Goal: Task Accomplishment & Management: Manage account settings

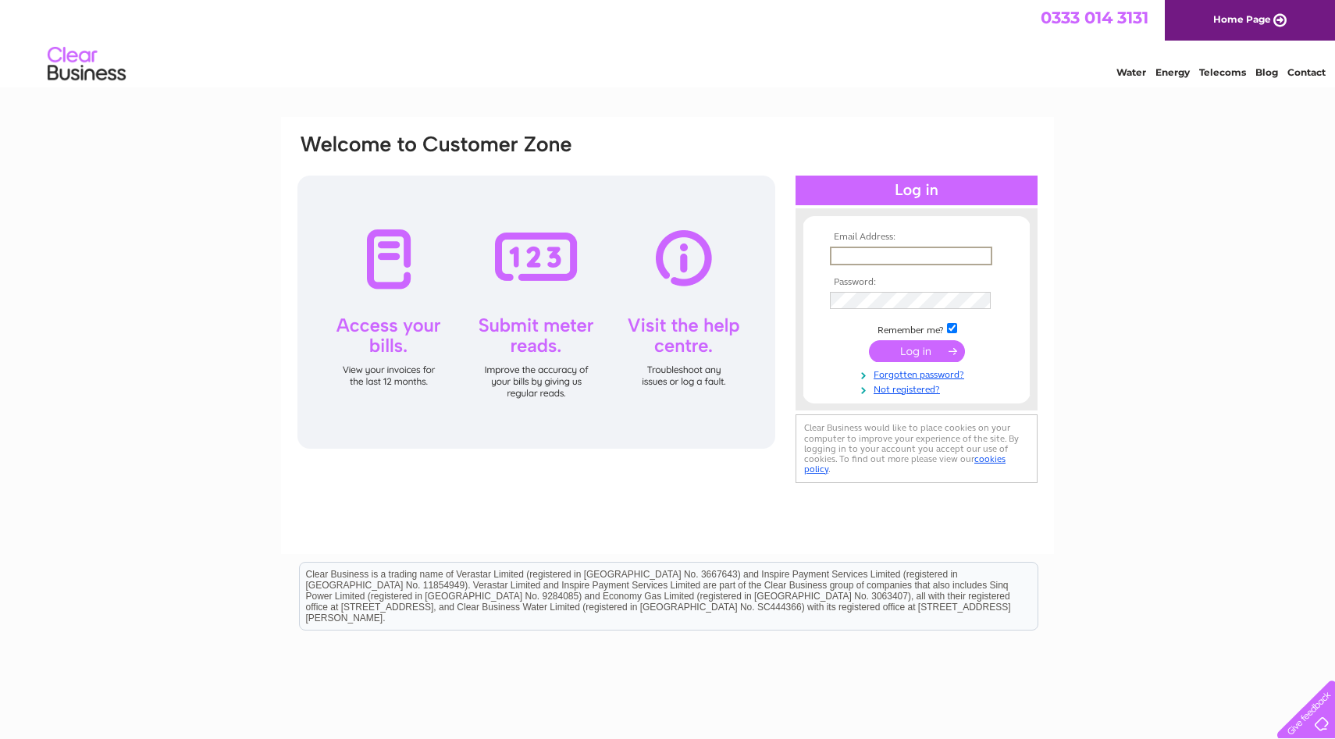
click at [832, 592] on div "Clear Business is a trading name of Verastar Limited (registered in [GEOGRAPHIC…" at bounding box center [669, 596] width 738 height 67
click at [835, 254] on input "text" at bounding box center [911, 256] width 162 height 19
type input "[EMAIL_ADDRESS][DOMAIN_NAME]"
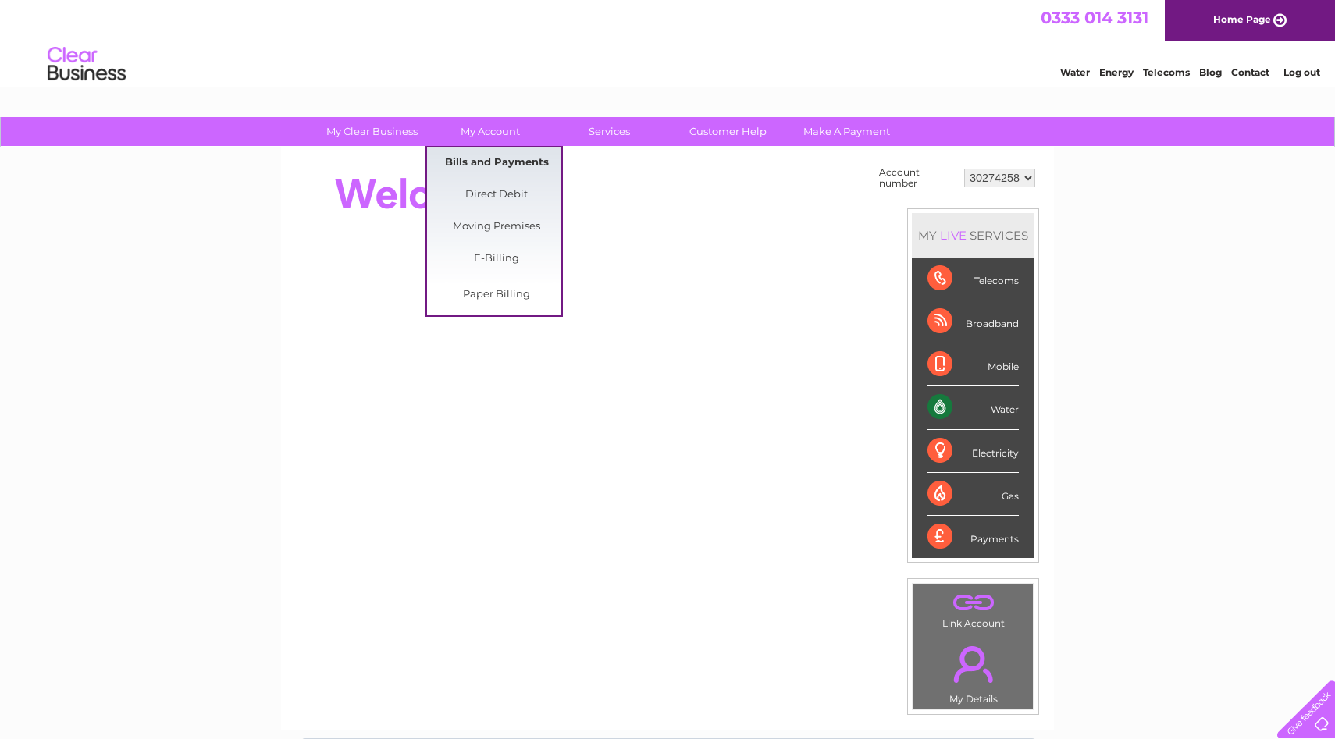
click at [503, 163] on link "Bills and Payments" at bounding box center [496, 163] width 129 height 31
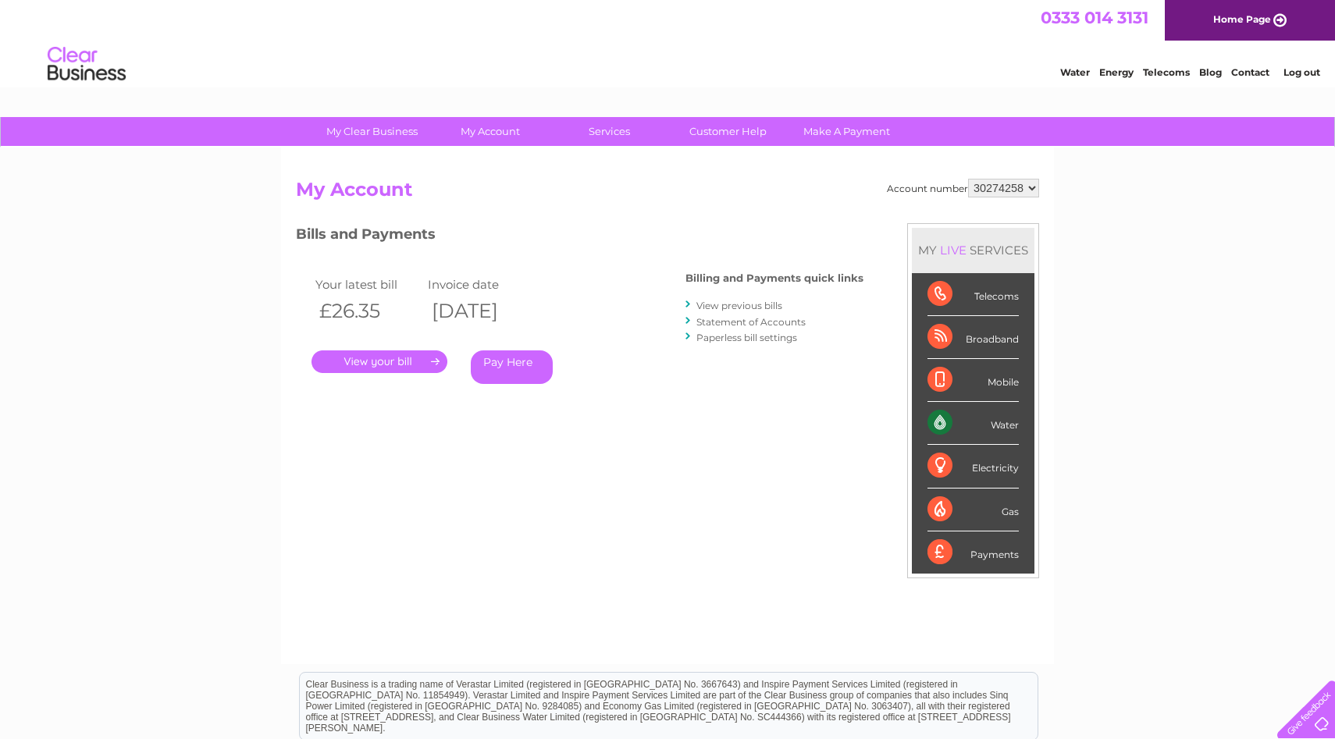
click at [425, 359] on link "." at bounding box center [379, 361] width 136 height 23
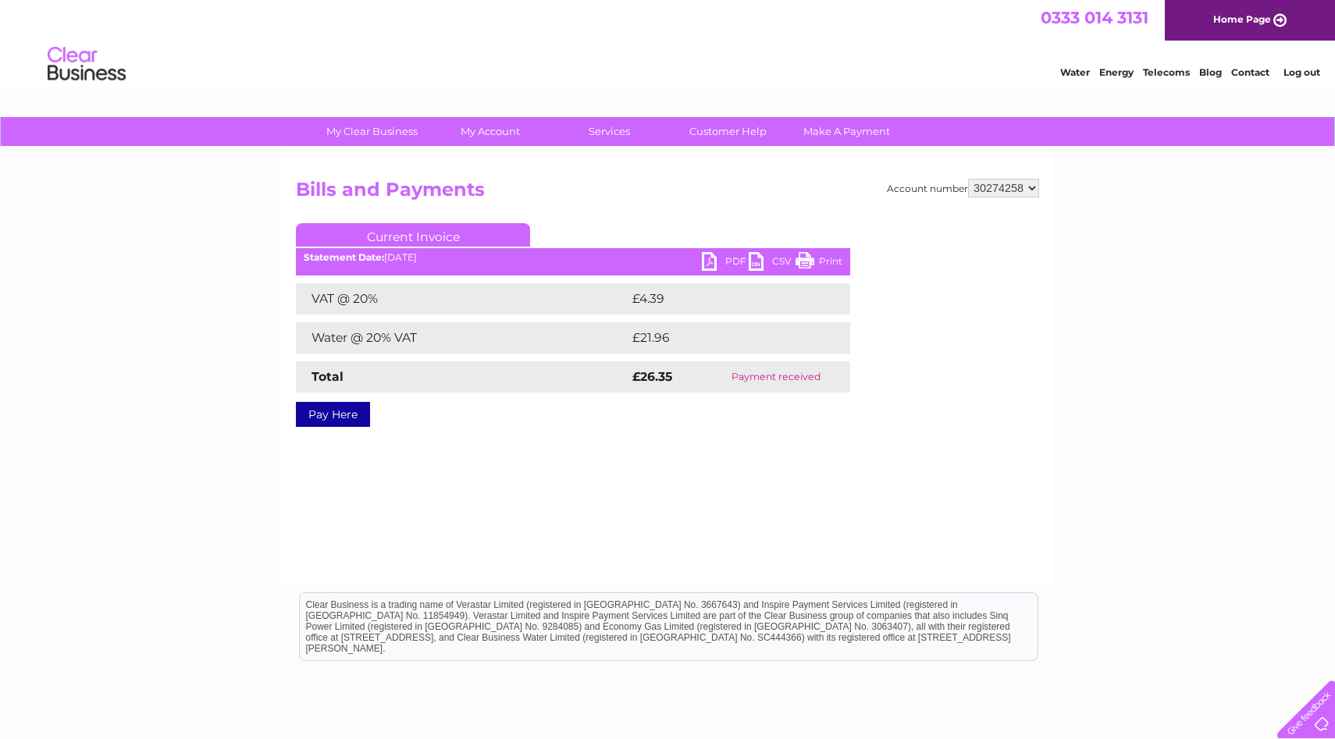
click at [718, 265] on link "PDF" at bounding box center [725, 263] width 47 height 23
